Goal: Check status: Check status

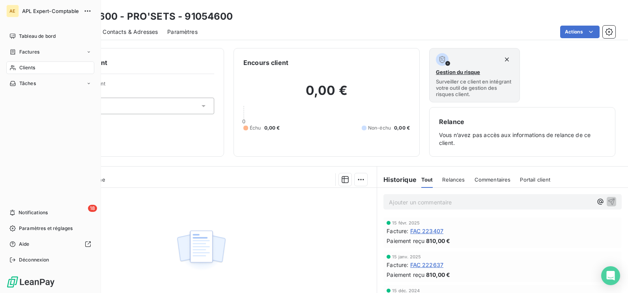
click at [27, 65] on span "Clients" at bounding box center [27, 67] width 16 height 7
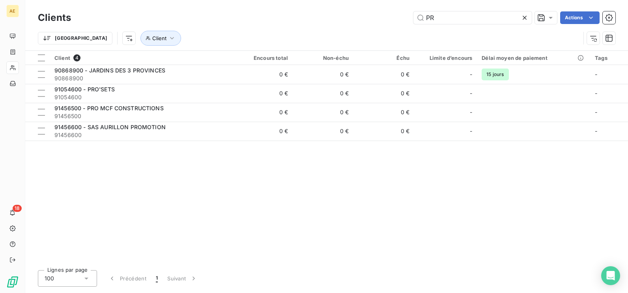
type input "P"
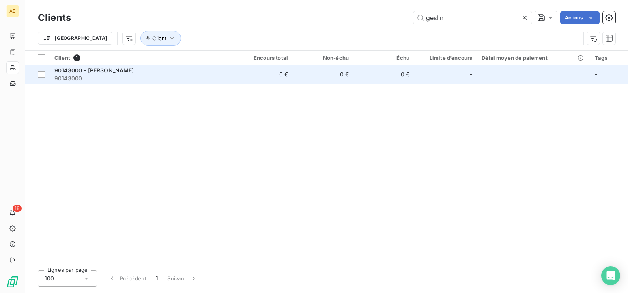
type input "geslin"
click at [118, 73] on span "90143000 - [PERSON_NAME]" at bounding box center [94, 70] width 80 height 7
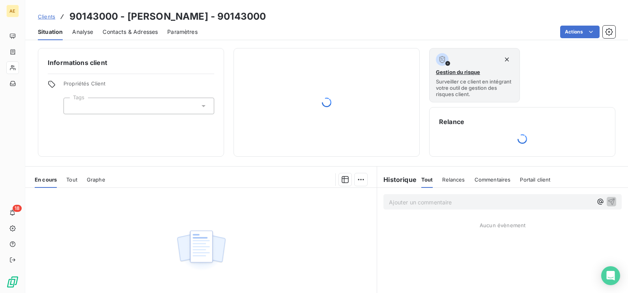
click at [68, 181] on span "Tout" at bounding box center [71, 180] width 11 height 6
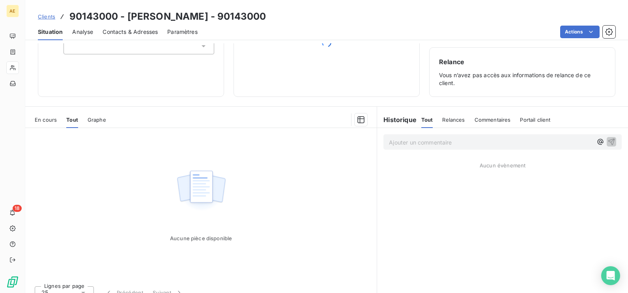
scroll to position [70, 0]
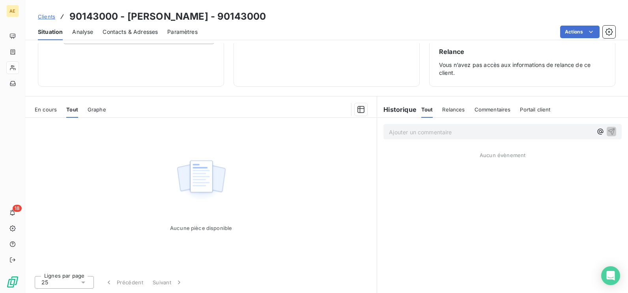
click at [424, 109] on span "Tout" at bounding box center [427, 109] width 12 height 6
click at [97, 140] on div "Aucune pièce disponible" at bounding box center [200, 194] width 351 height 152
click at [47, 109] on span "En cours" at bounding box center [46, 109] width 22 height 6
click at [73, 110] on span "Tout" at bounding box center [71, 109] width 11 height 6
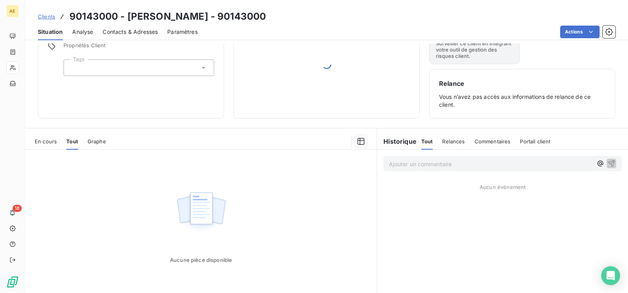
scroll to position [0, 0]
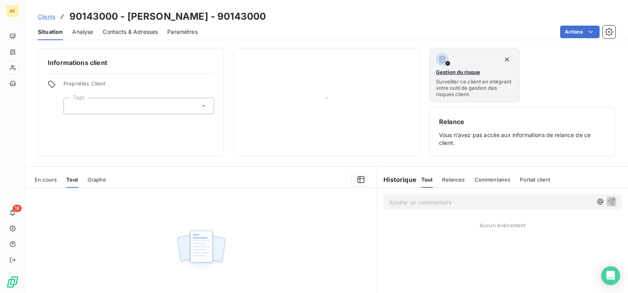
click at [43, 183] on span "En cours" at bounding box center [46, 180] width 22 height 6
